Goal: Task Accomplishment & Management: Manage account settings

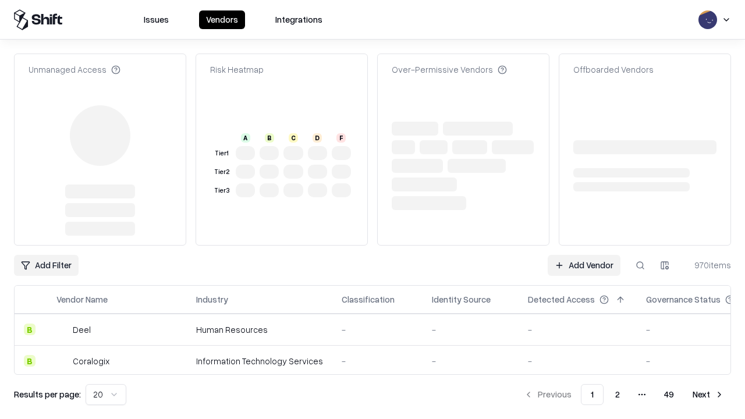
click at [584, 255] on link "Add Vendor" at bounding box center [584, 265] width 73 height 21
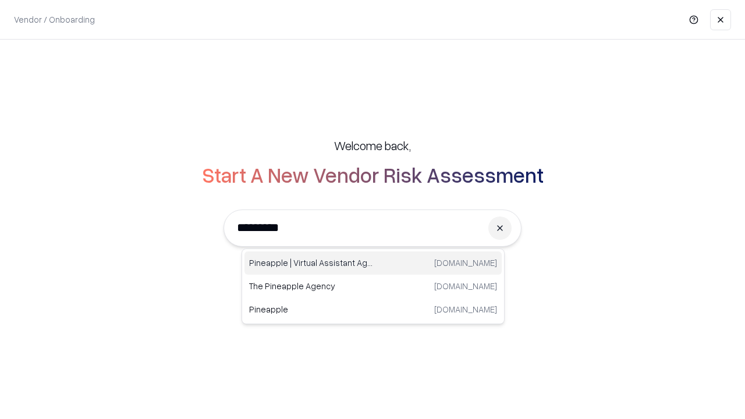
click at [373, 263] on div "Pineapple | Virtual Assistant Agency trypineapple.com" at bounding box center [372, 262] width 257 height 23
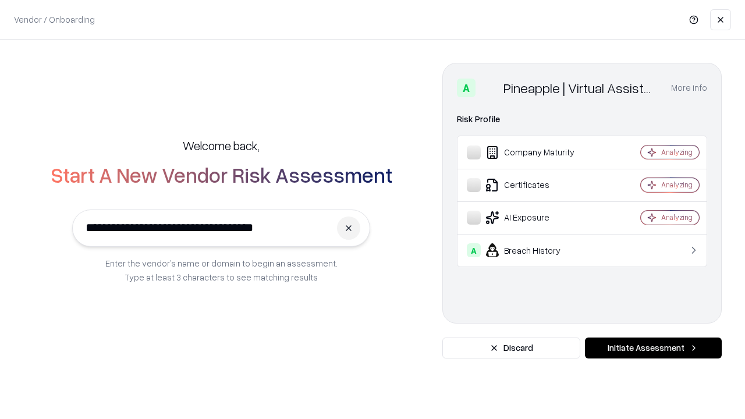
type input "**********"
click at [653, 348] on button "Initiate Assessment" at bounding box center [653, 347] width 137 height 21
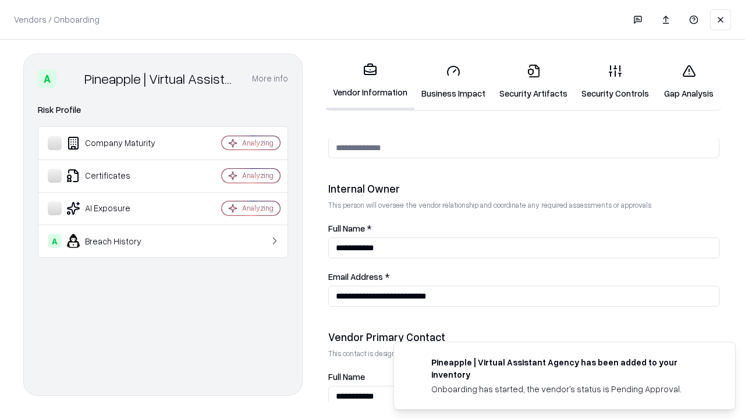
scroll to position [603, 0]
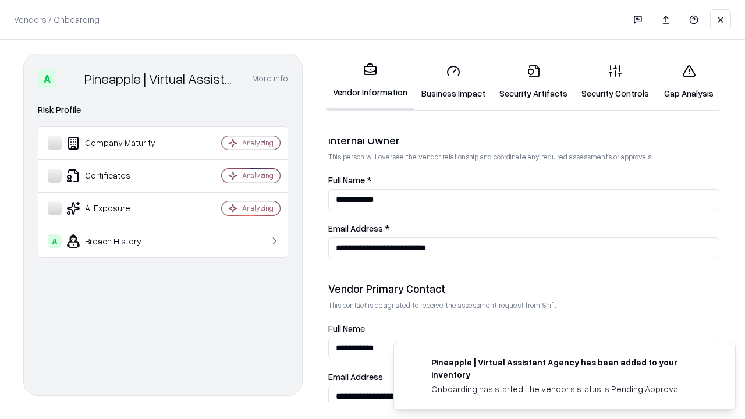
click at [453, 81] on link "Business Impact" at bounding box center [453, 82] width 78 height 54
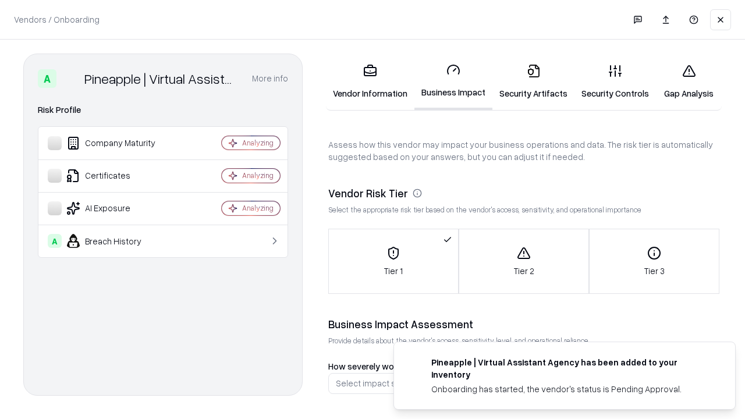
click at [533, 81] on link "Security Artifacts" at bounding box center [533, 82] width 82 height 54
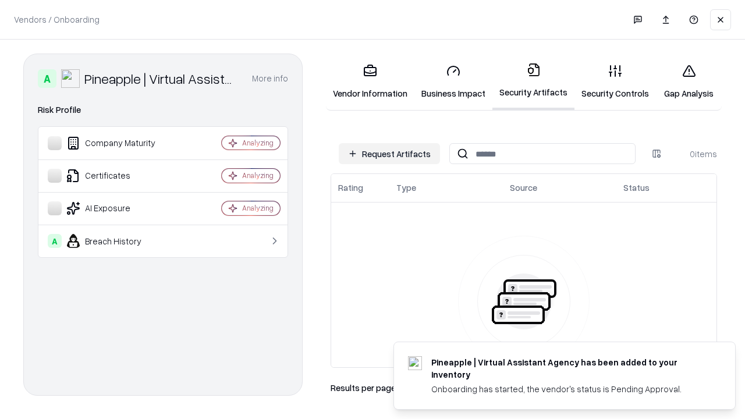
click at [389, 154] on button "Request Artifacts" at bounding box center [389, 153] width 101 height 21
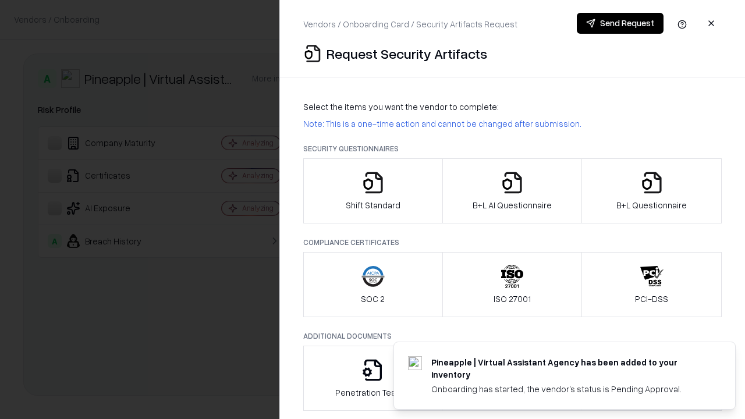
click at [372, 191] on icon "button" at bounding box center [372, 182] width 23 height 23
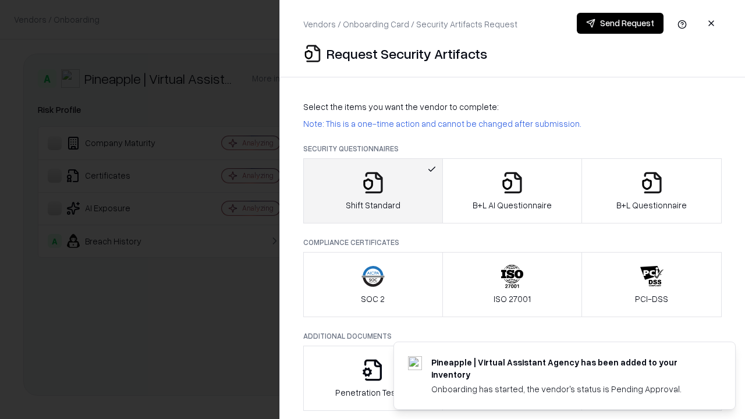
click at [620, 23] on button "Send Request" at bounding box center [620, 23] width 87 height 21
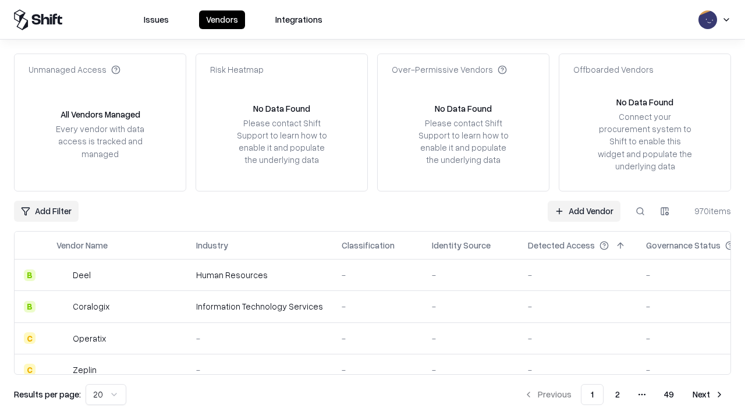
click at [640, 211] on button at bounding box center [640, 211] width 21 height 21
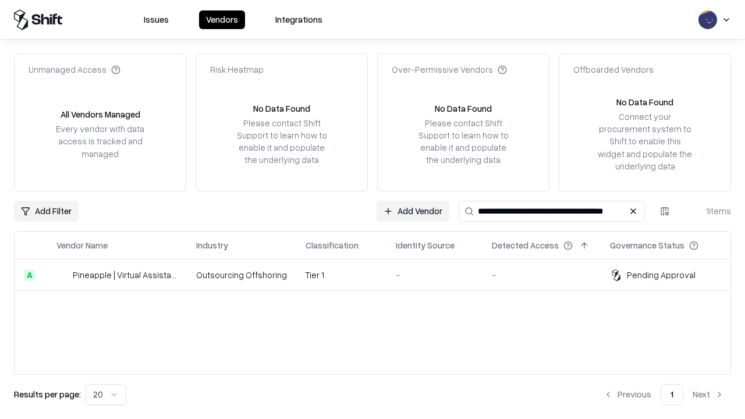
type input "**********"
click at [379, 275] on td "Tier 1" at bounding box center [341, 275] width 90 height 31
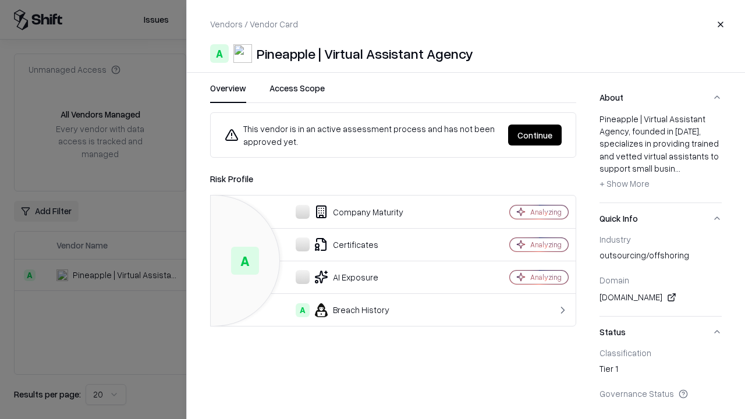
click at [535, 135] on button "Continue" at bounding box center [535, 135] width 54 height 21
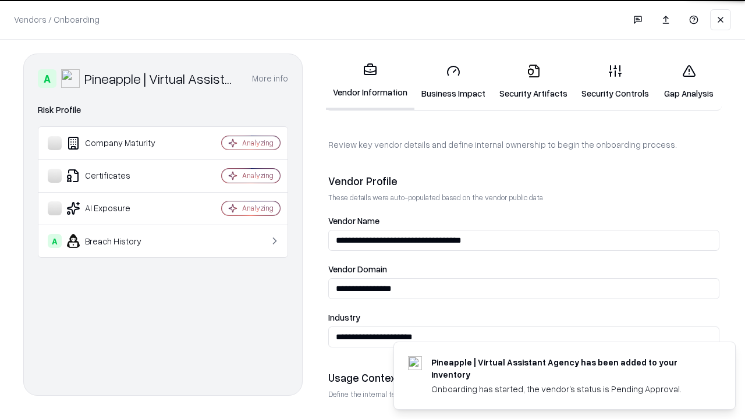
click at [533, 81] on link "Security Artifacts" at bounding box center [533, 82] width 82 height 54
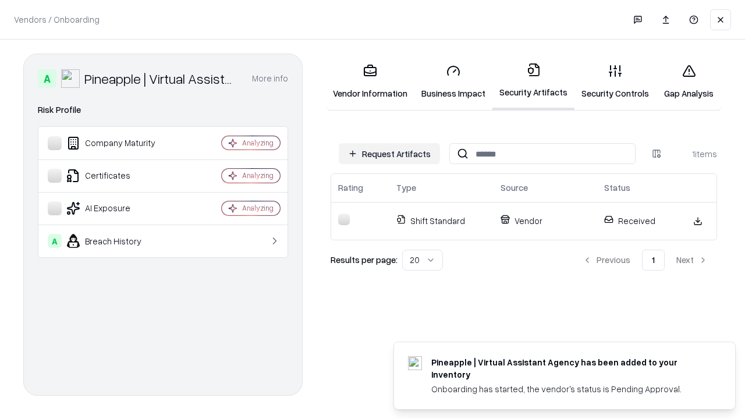
click at [615, 81] on link "Security Controls" at bounding box center [614, 82] width 81 height 54
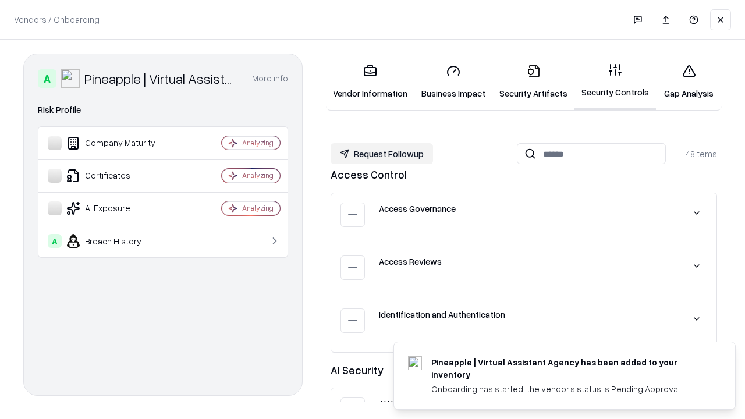
click at [382, 154] on button "Request Followup" at bounding box center [382, 153] width 102 height 21
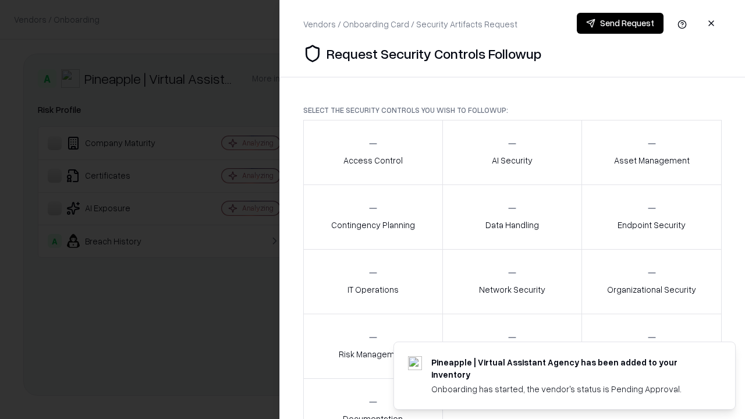
click at [372, 152] on div "Access Control" at bounding box center [372, 152] width 59 height 29
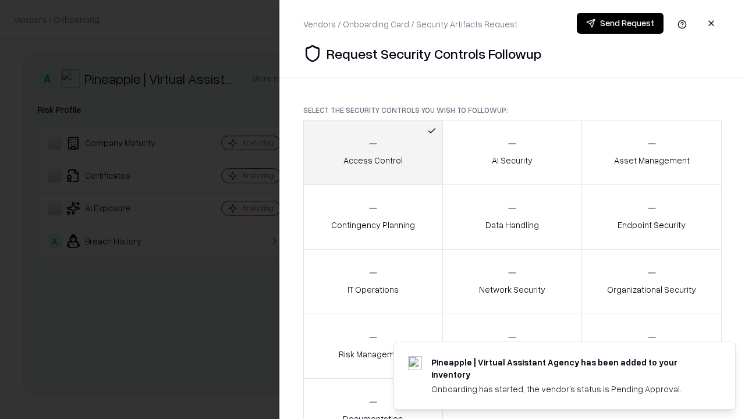
click at [620, 23] on button "Send Request" at bounding box center [620, 23] width 87 height 21
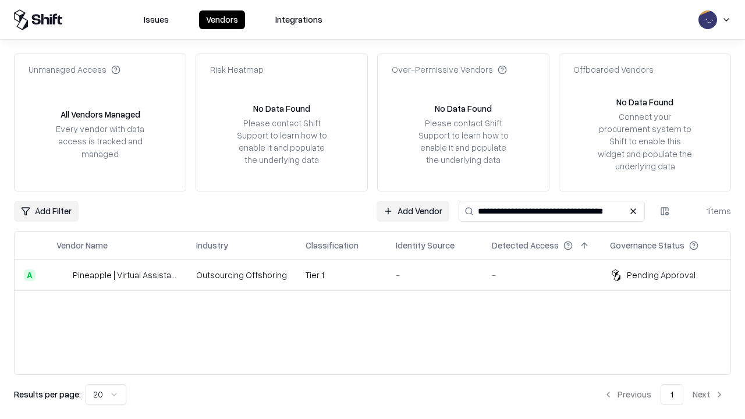
type input "**********"
click at [379, 275] on td "Tier 1" at bounding box center [341, 275] width 90 height 31
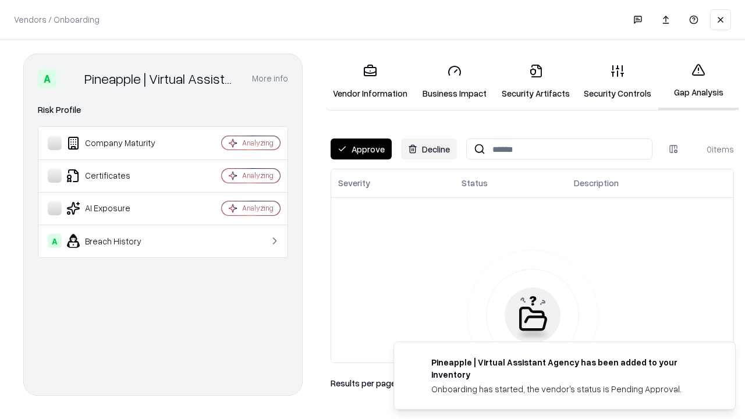
click at [361, 149] on button "Approve" at bounding box center [361, 148] width 61 height 21
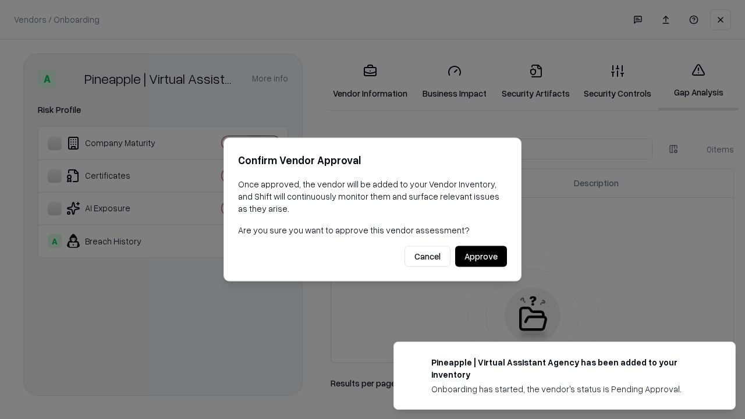
click at [481, 256] on button "Approve" at bounding box center [481, 256] width 52 height 21
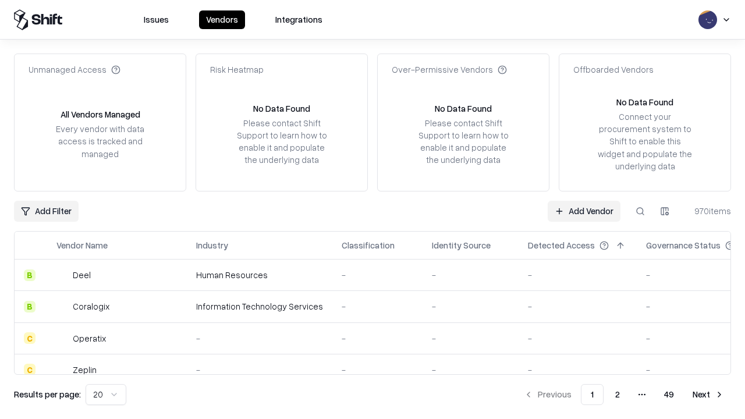
type input "**********"
click at [584, 211] on link "Add Vendor" at bounding box center [584, 211] width 73 height 21
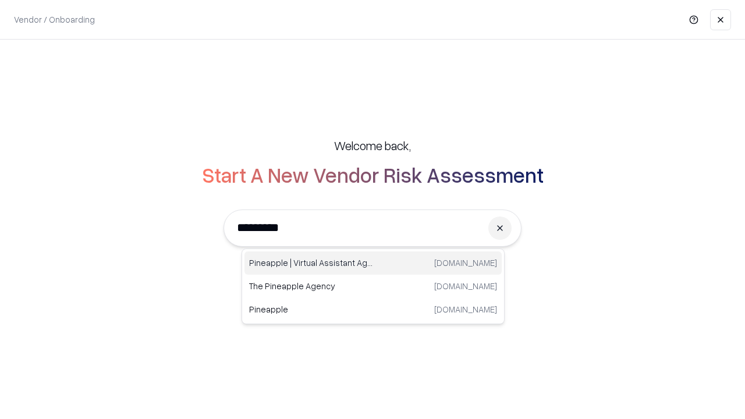
click at [373, 263] on div "Pineapple | Virtual Assistant Agency trypineapple.com" at bounding box center [372, 262] width 257 height 23
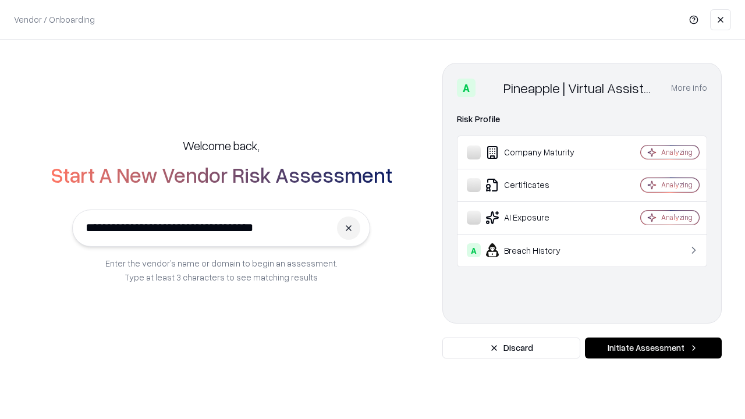
type input "**********"
click at [653, 348] on button "Initiate Assessment" at bounding box center [653, 347] width 137 height 21
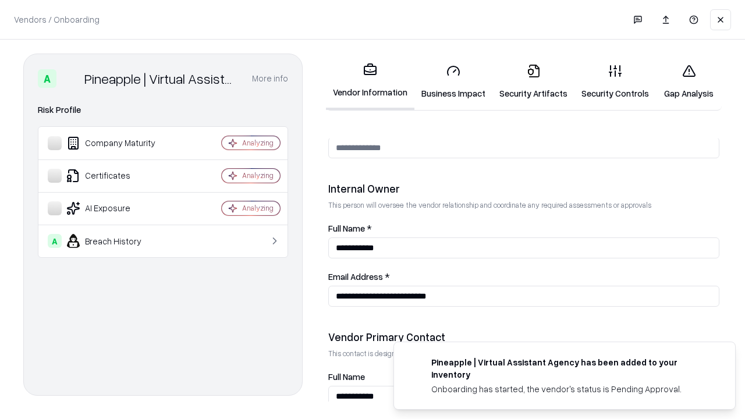
scroll to position [603, 0]
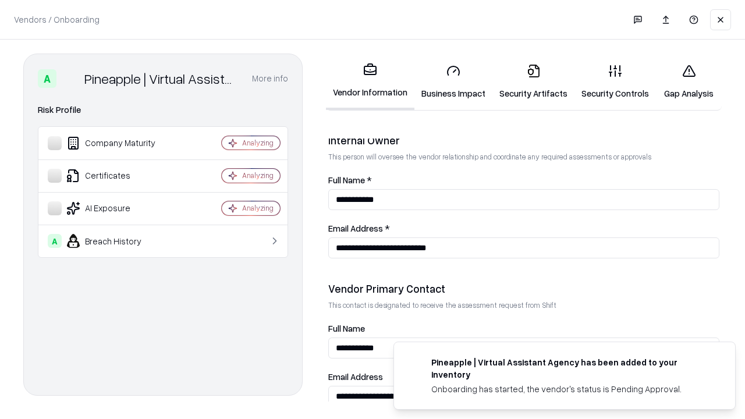
click at [688, 81] on link "Gap Analysis" at bounding box center [689, 82] width 66 height 54
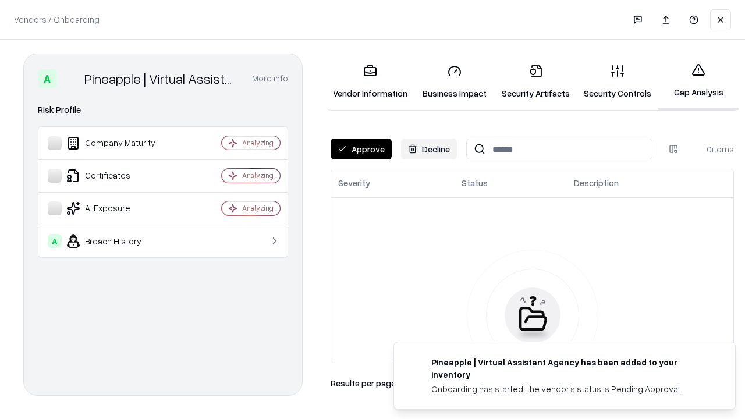
click at [361, 149] on button "Approve" at bounding box center [361, 148] width 61 height 21
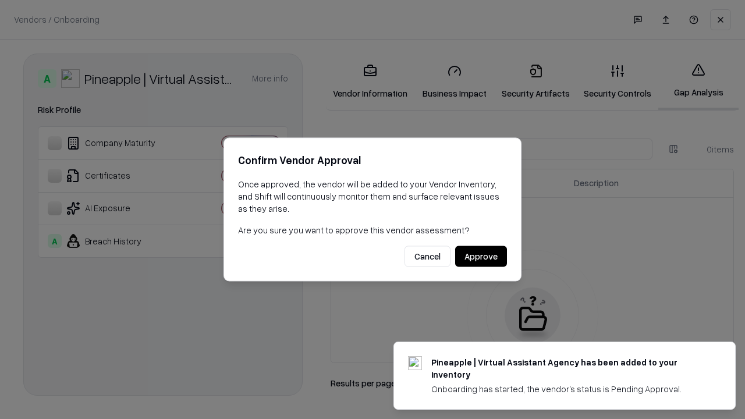
click at [481, 256] on button "Approve" at bounding box center [481, 256] width 52 height 21
